Goal: Task Accomplishment & Management: Manage account settings

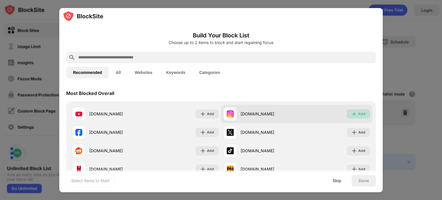
click at [353, 111] on div "Add" at bounding box center [358, 113] width 23 height 9
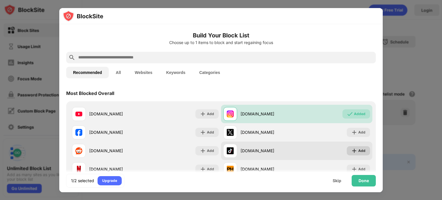
click at [358, 150] on div "Add" at bounding box center [361, 151] width 7 height 6
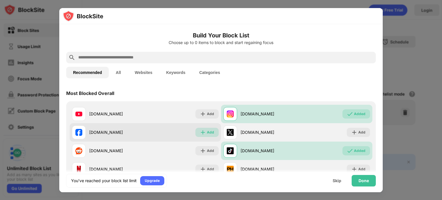
click at [209, 131] on div "Add" at bounding box center [210, 132] width 7 height 6
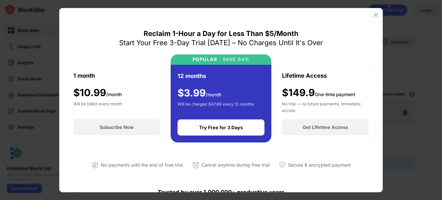
click at [375, 14] on img at bounding box center [376, 15] width 6 height 6
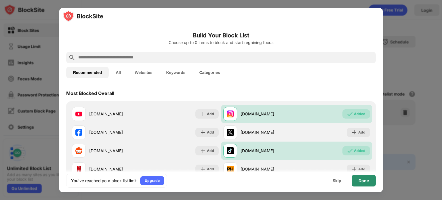
click at [365, 182] on div "Done" at bounding box center [363, 180] width 10 height 5
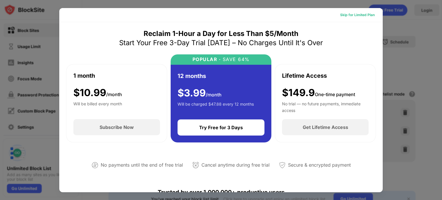
click at [364, 13] on div "Skip for Limited Plan" at bounding box center [357, 15] width 35 height 6
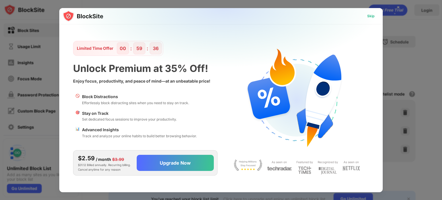
click at [369, 15] on div "Skip" at bounding box center [370, 16] width 7 height 6
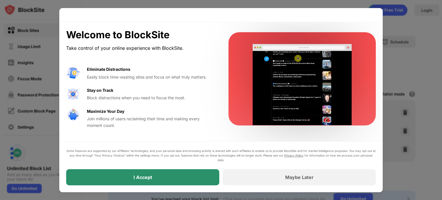
click at [177, 176] on div "I Accept" at bounding box center [142, 177] width 153 height 16
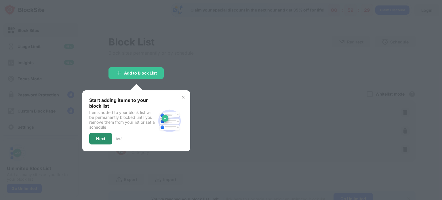
drag, startPoint x: 177, startPoint y: 176, endPoint x: 99, endPoint y: 138, distance: 87.0
click at [108, 138] on div "Block List Block sites permanently or by schedule Redirect Choose a site to be …" at bounding box center [261, 121] width 307 height 171
click at [99, 138] on div "Next" at bounding box center [100, 138] width 9 height 5
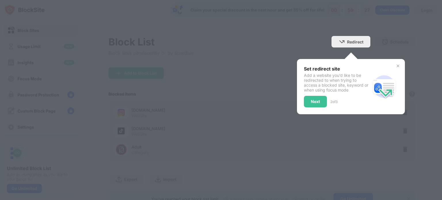
click at [309, 93] on div "Set redirect site Add a website you’d like to be redirected to when trying to a…" at bounding box center [337, 86] width 66 height 41
click at [310, 98] on div "Next" at bounding box center [315, 102] width 23 height 12
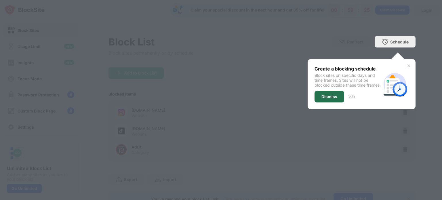
click at [326, 99] on div "Dismiss" at bounding box center [329, 96] width 16 height 5
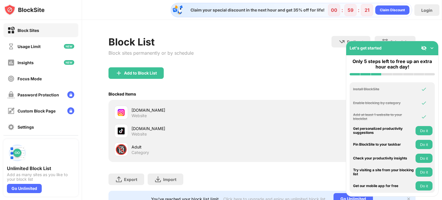
click at [429, 48] on img at bounding box center [432, 48] width 6 height 6
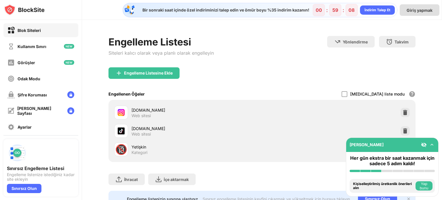
click at [421, 10] on font "Giriş yapmak" at bounding box center [420, 10] width 26 height 5
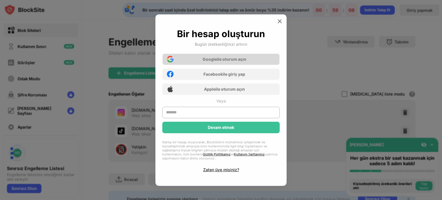
click at [251, 58] on div "Google ile oturum açın" at bounding box center [220, 60] width 117 height 12
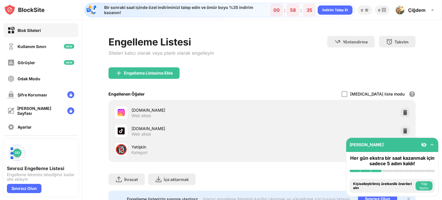
click at [428, 146] on div at bounding box center [428, 145] width 14 height 6
click at [432, 144] on img at bounding box center [432, 145] width 6 height 6
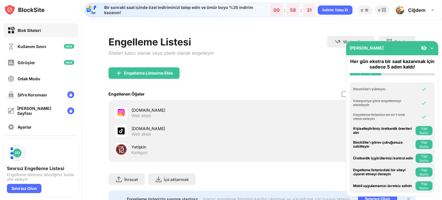
click at [425, 142] on font "Yap bunu" at bounding box center [424, 144] width 9 height 9
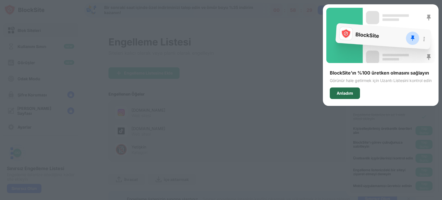
click at [351, 95] on div "Anladım" at bounding box center [345, 93] width 30 height 12
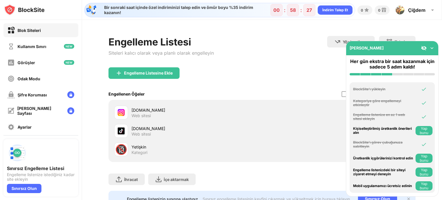
click at [427, 130] on font "Yap bunu" at bounding box center [424, 130] width 9 height 9
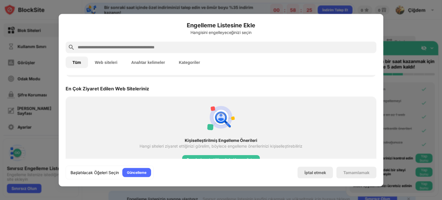
scroll to position [200, 0]
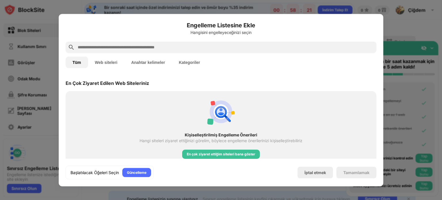
click at [390, 62] on div at bounding box center [221, 100] width 442 height 200
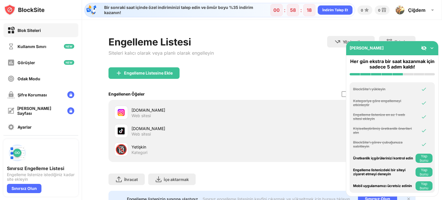
click at [424, 157] on font "Yap bunu" at bounding box center [424, 158] width 9 height 9
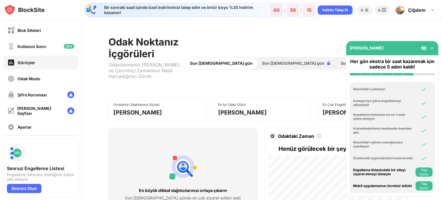
click at [429, 169] on font "Yap bunu" at bounding box center [424, 172] width 14 height 9
click at [421, 183] on font "Yap bunu" at bounding box center [424, 186] width 9 height 9
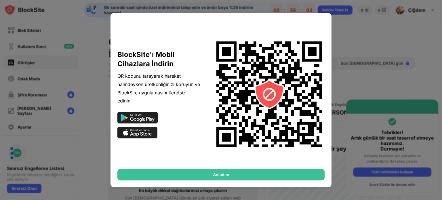
click at [278, 176] on div "Anladım" at bounding box center [220, 175] width 207 height 12
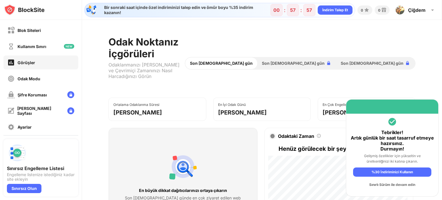
click at [408, 185] on font "Sınırlı Sürüm ile devam edin" at bounding box center [392, 184] width 46 height 4
